Goal: Information Seeking & Learning: Learn about a topic

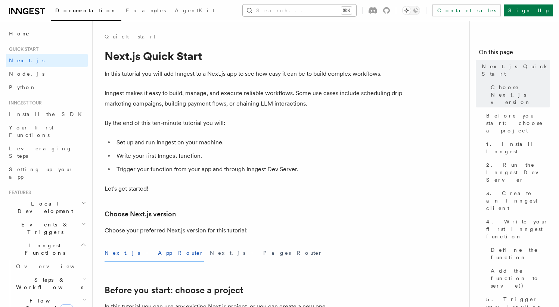
click at [287, 14] on button "Search... ⌘K" at bounding box center [300, 10] width 114 height 12
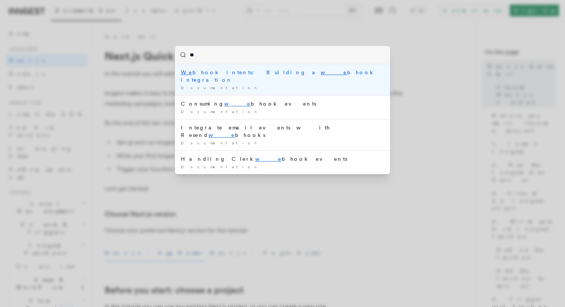
type input "***"
click at [324, 74] on div "Web hook intents: Building a web hook integration" at bounding box center [282, 76] width 203 height 15
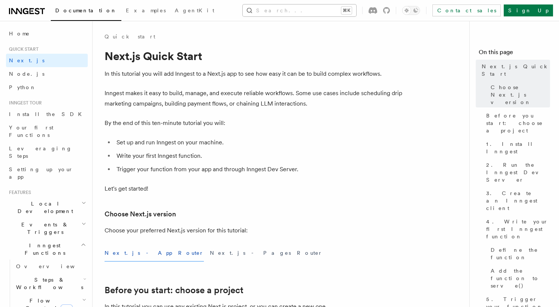
click at [332, 7] on button "Search... ⌘K" at bounding box center [300, 10] width 114 height 12
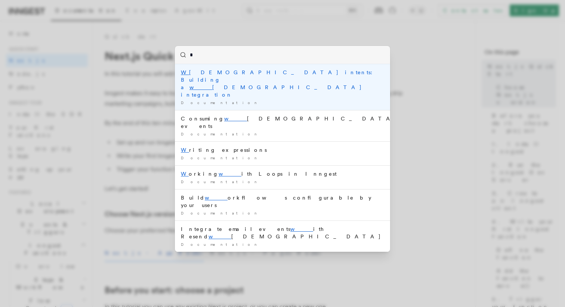
type input "**"
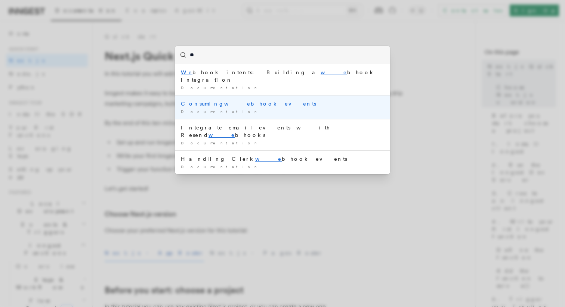
click at [335, 100] on div "Consuming we bhook events" at bounding box center [282, 103] width 203 height 7
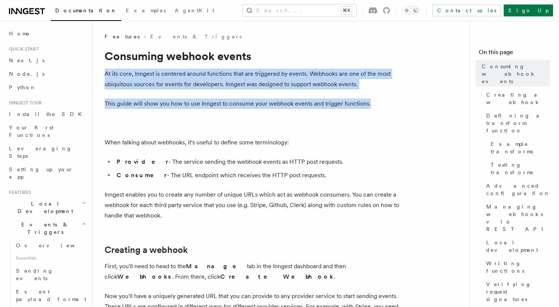
drag, startPoint x: 202, startPoint y: 68, endPoint x: 369, endPoint y: 117, distance: 174.1
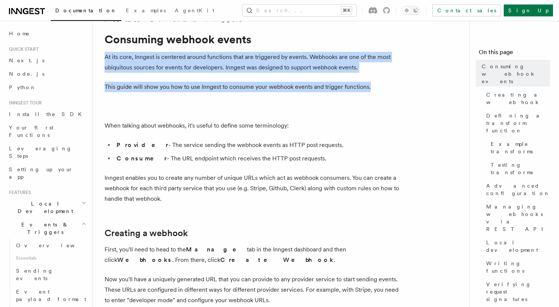
scroll to position [17, 0]
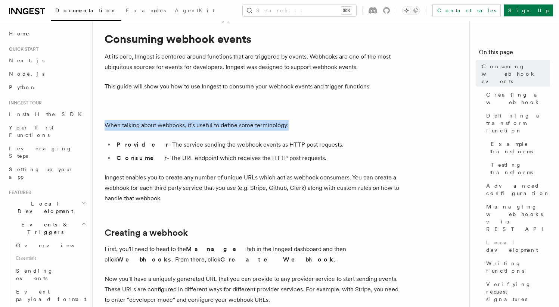
drag, startPoint x: 104, startPoint y: 124, endPoint x: 331, endPoint y: 126, distance: 226.7
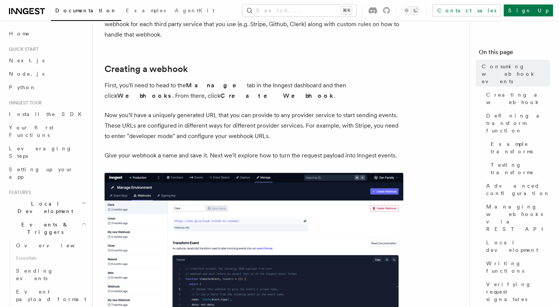
scroll to position [182, 0]
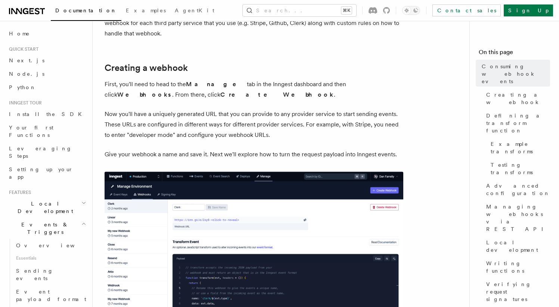
click at [262, 119] on p "Now you'll have a uniquely generated URL that you can provide to any provider s…" at bounding box center [254, 124] width 299 height 31
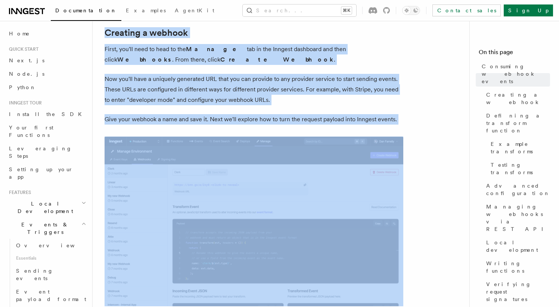
scroll to position [472, 0]
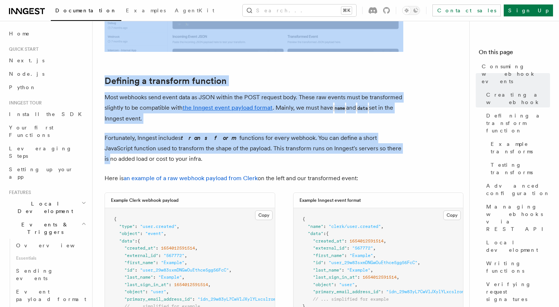
drag, startPoint x: 107, startPoint y: 55, endPoint x: 353, endPoint y: 148, distance: 262.6
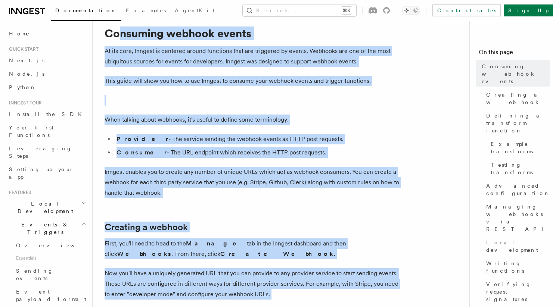
scroll to position [0, 0]
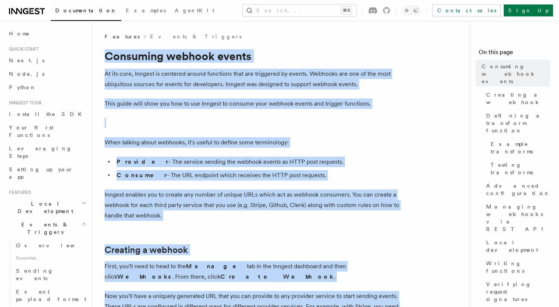
drag, startPoint x: 390, startPoint y: 180, endPoint x: 108, endPoint y: 46, distance: 312.4
copy article "Consuming webhook events At its core, Inngest is centered around functions that…"
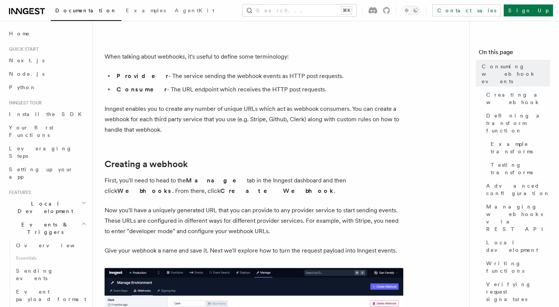
click at [349, 130] on p "Inngest enables you to create any number of unique URLs which act as webhook co…" at bounding box center [254, 119] width 299 height 31
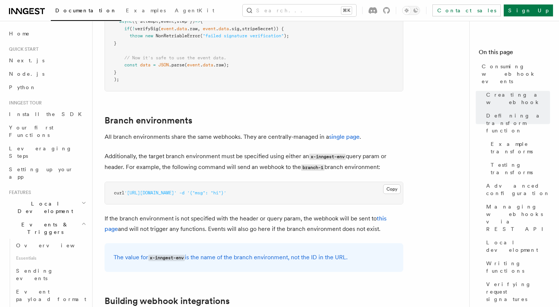
scroll to position [2559, 0]
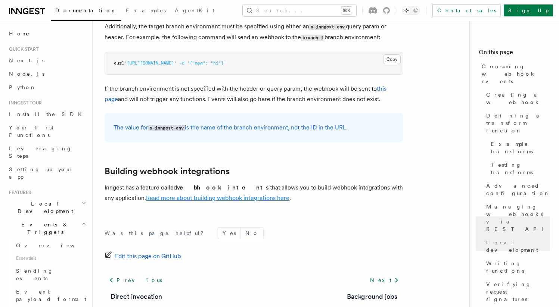
click at [162, 195] on link "Read more about building webhook integrations here" at bounding box center [217, 198] width 143 height 7
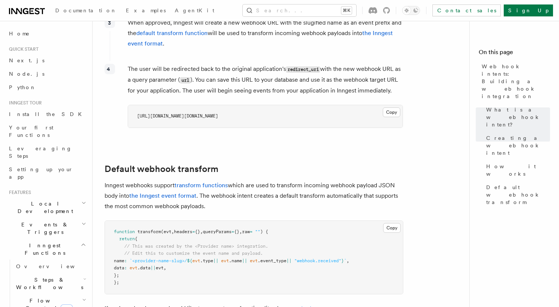
scroll to position [855, 0]
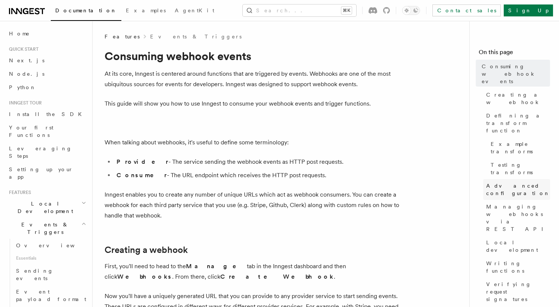
click at [496, 182] on span "Advanced configuration" at bounding box center [518, 189] width 64 height 15
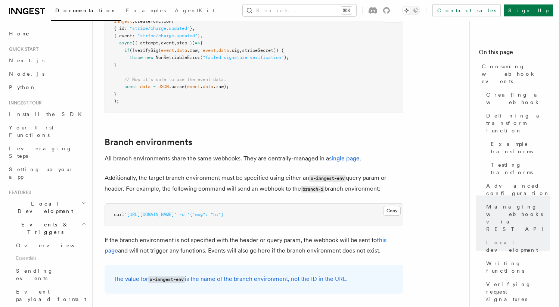
scroll to position [2410, 0]
